Goal: Task Accomplishment & Management: Complete application form

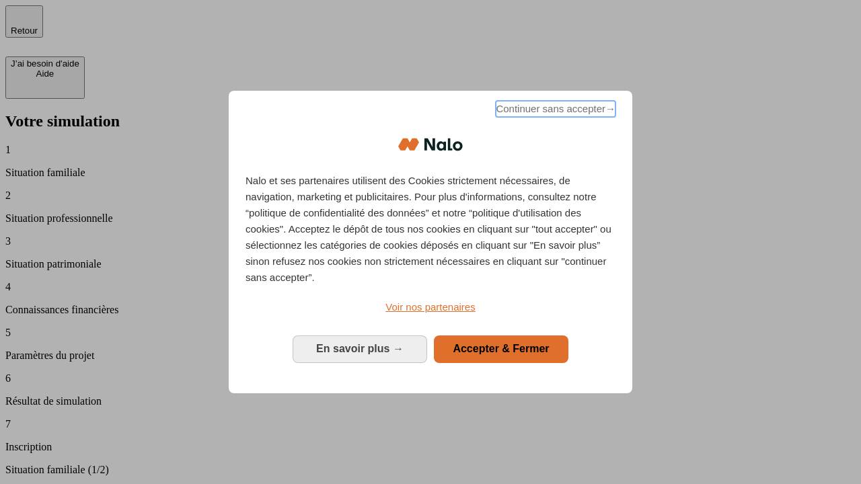
click at [554, 111] on span "Continuer sans accepter →" at bounding box center [555, 109] width 120 height 16
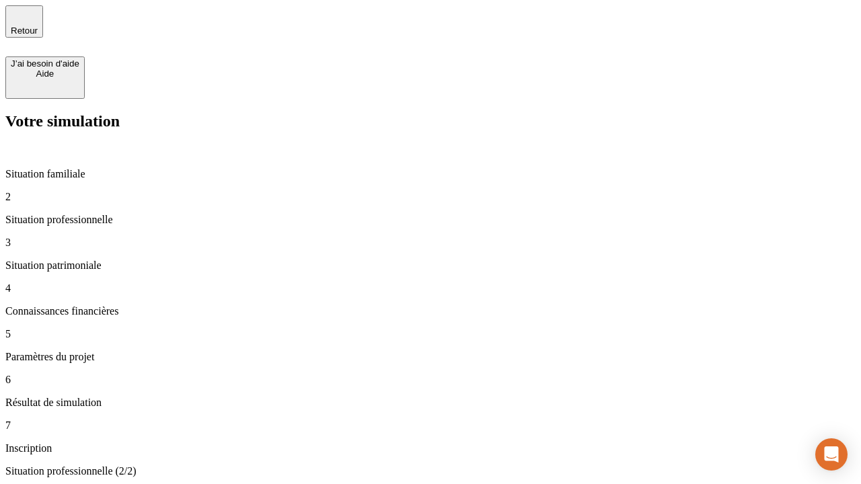
type input "30 000"
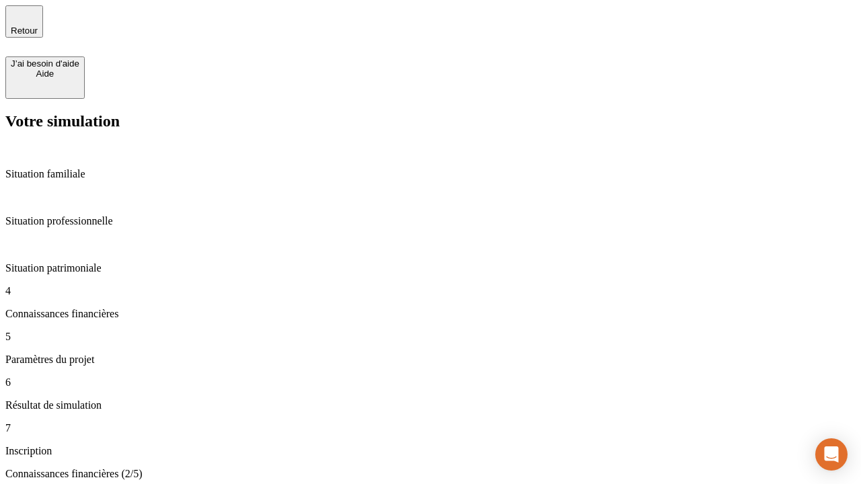
scroll to position [78, 0]
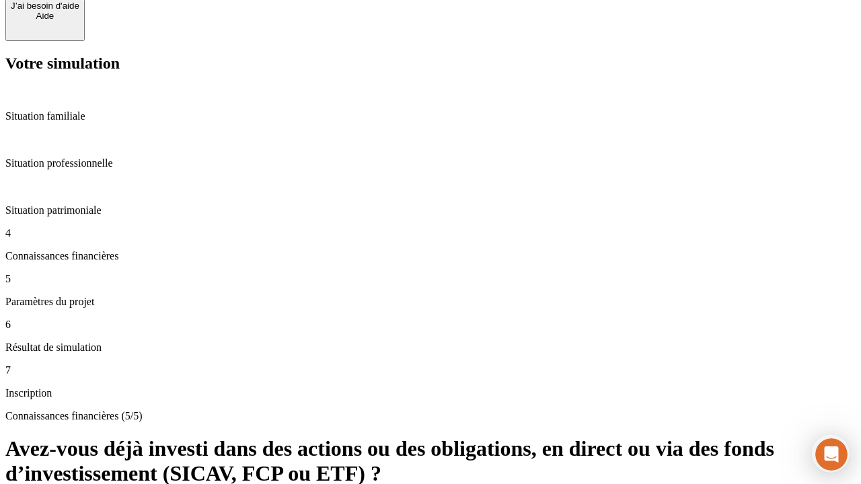
scroll to position [98, 0]
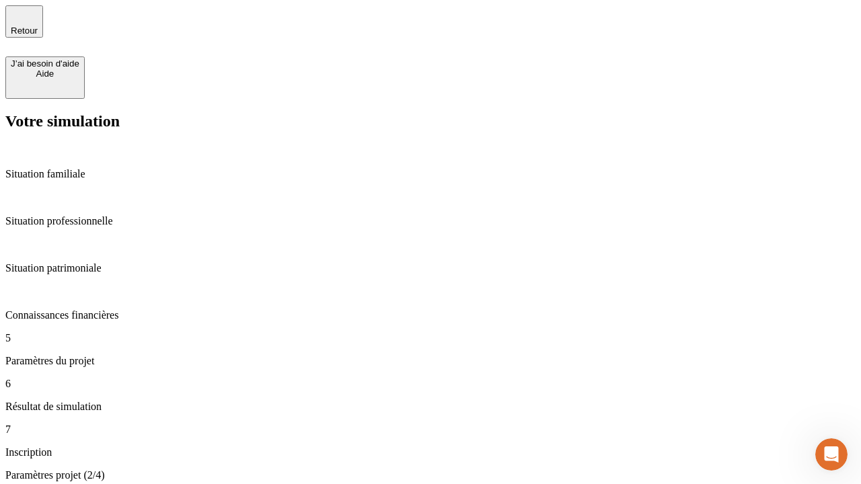
type input "25"
type input "1 000"
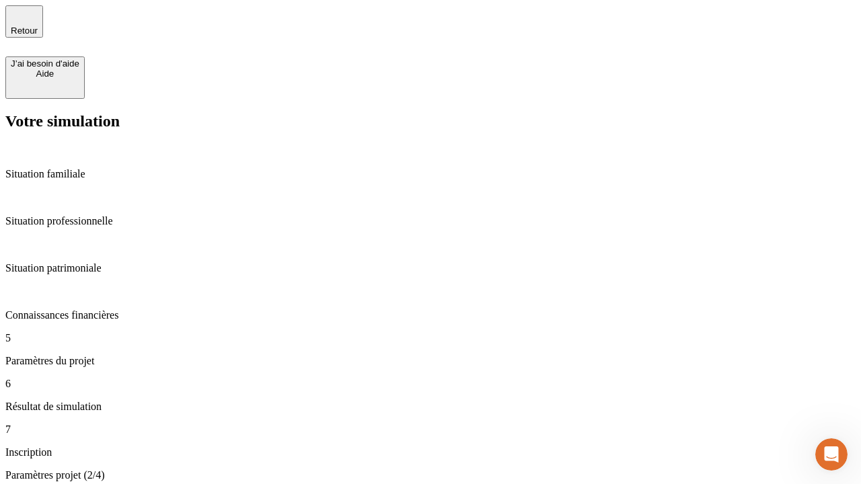
type input "640"
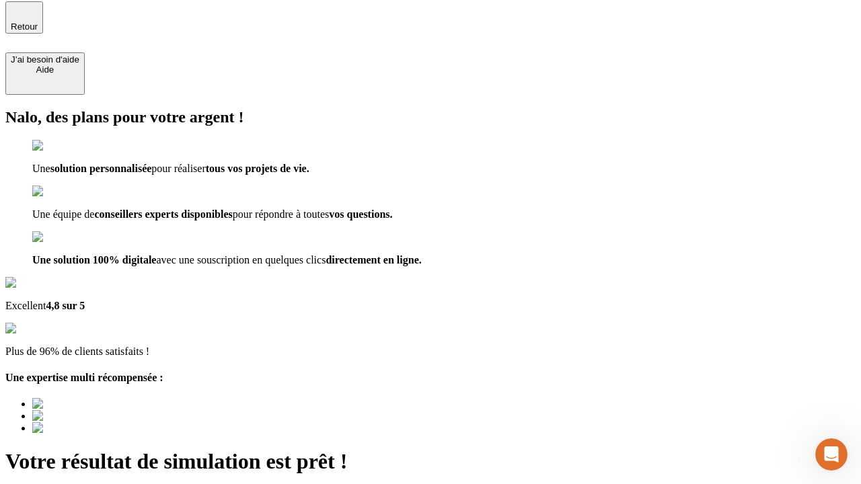
type input "[EMAIL_ADDRESS][PERSON_NAME][DOMAIN_NAME]"
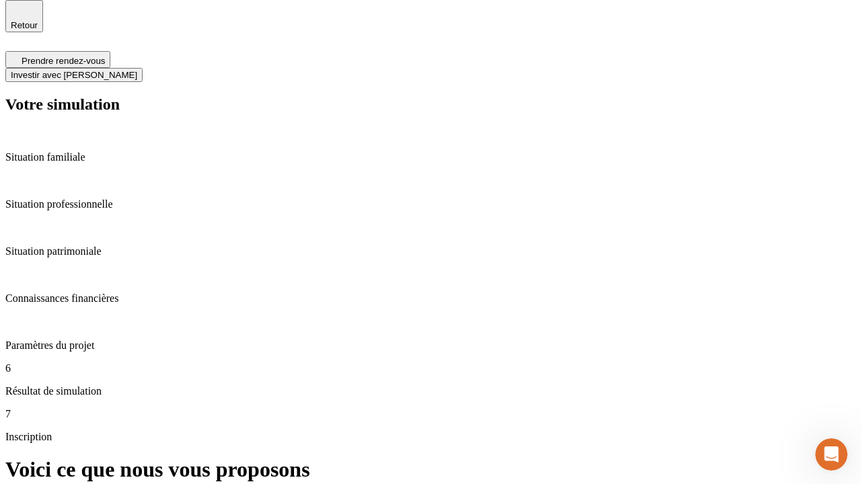
click at [137, 70] on span "Investir avec [PERSON_NAME]" at bounding box center [74, 75] width 126 height 10
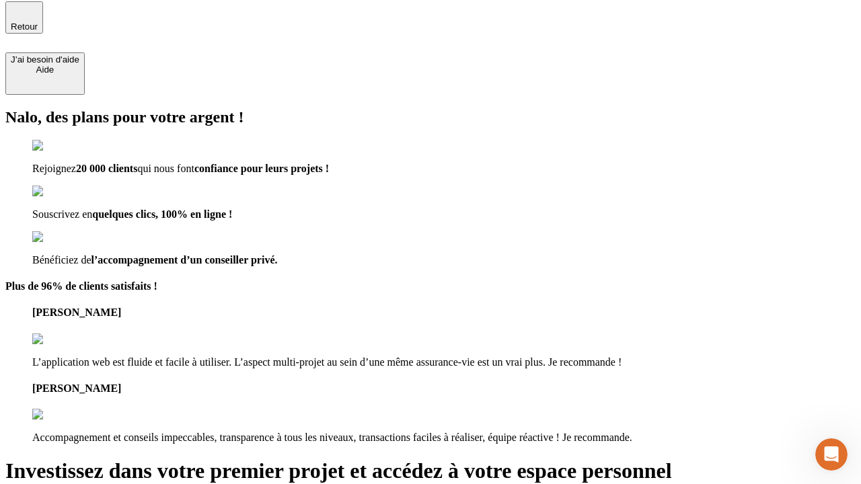
type input "[PERSON_NAME][EMAIL_ADDRESS][DOMAIN_NAME]"
